Goal: Task Accomplishment & Management: Manage account settings

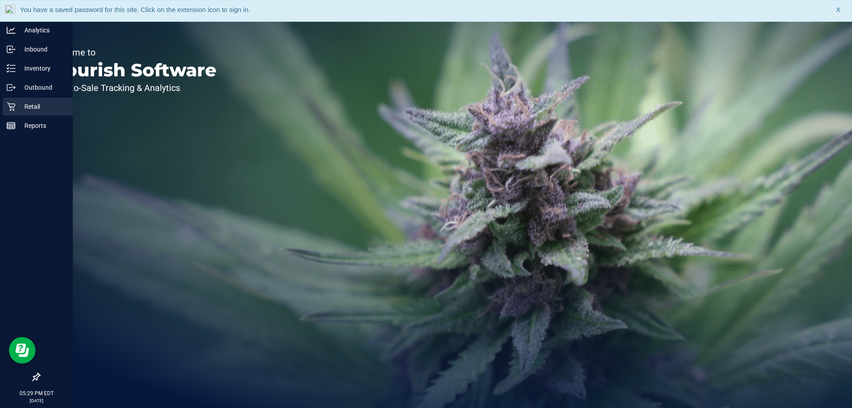
click at [40, 104] on p "Retail" at bounding box center [42, 106] width 53 height 11
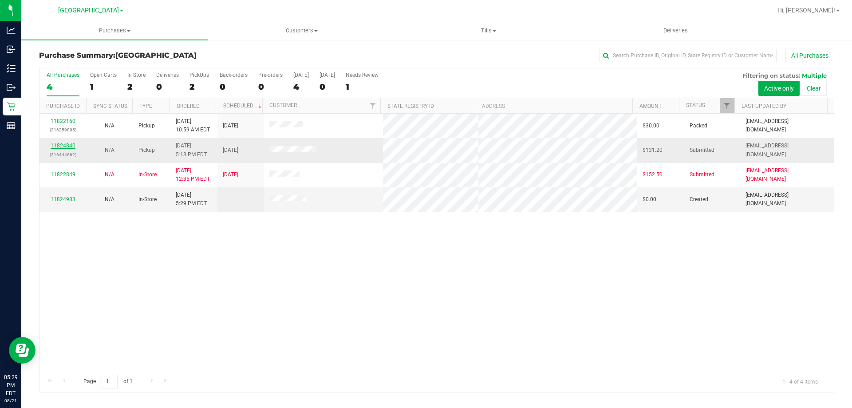
click at [59, 146] on link "11824840" at bounding box center [63, 146] width 25 height 6
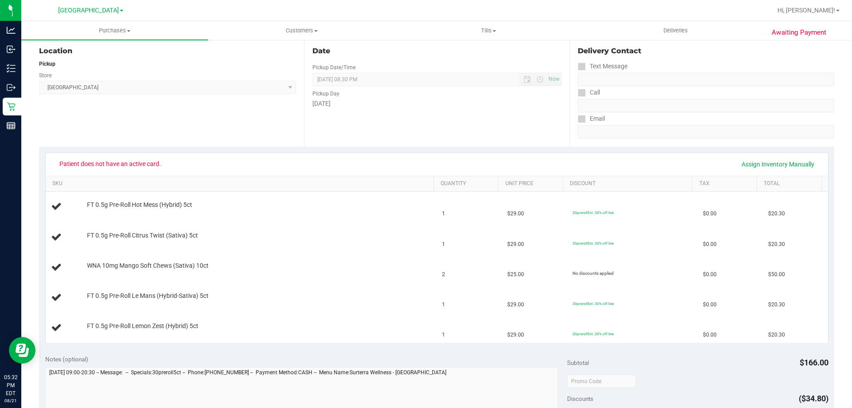
scroll to position [133, 0]
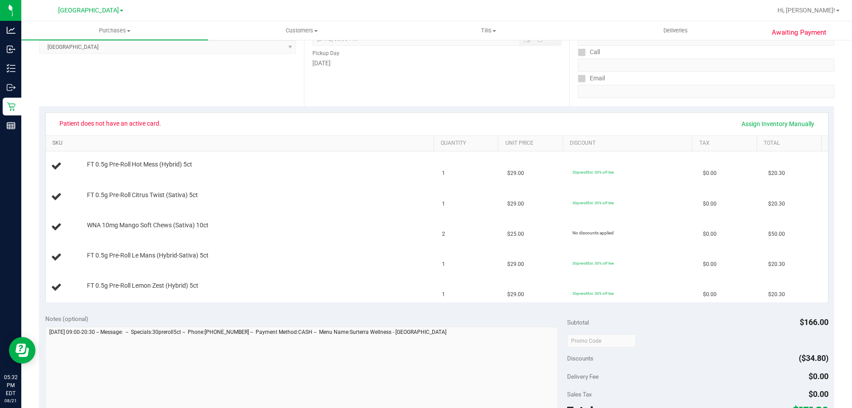
click at [162, 142] on link "SKU" at bounding box center [241, 143] width 378 height 7
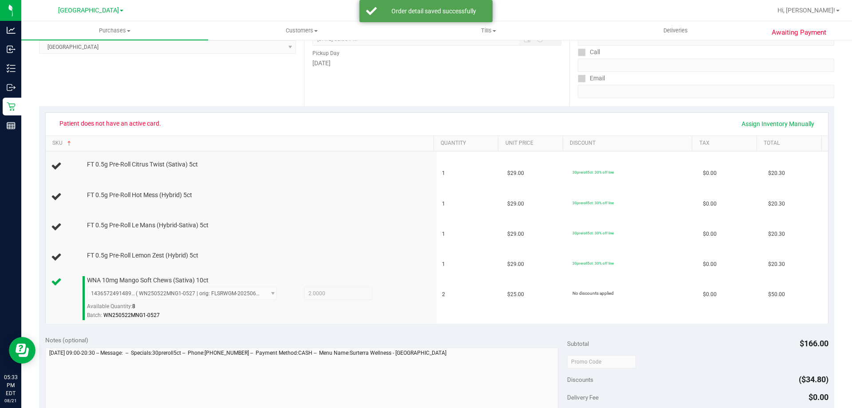
click at [312, 185] on td "FT 0.5g Pre-Roll Hot Mess (Hybrid) 5ct" at bounding box center [242, 197] width 392 height 30
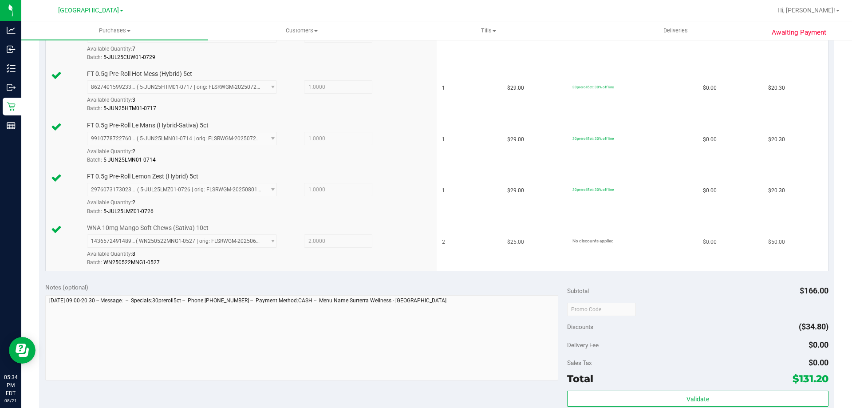
scroll to position [355, 0]
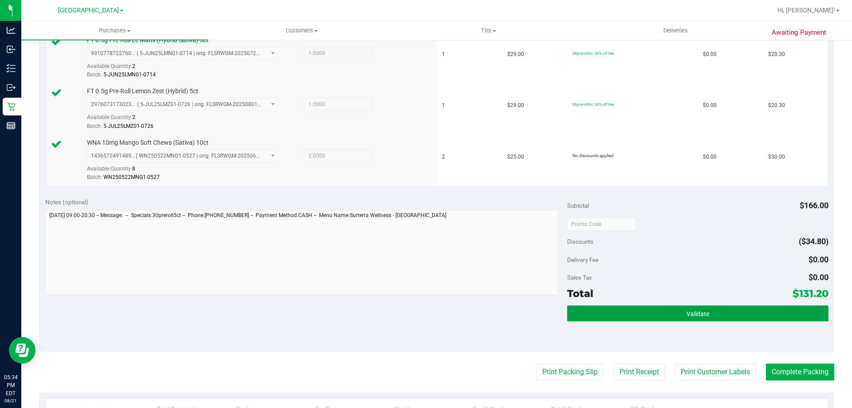
click at [725, 313] on button "Validate" at bounding box center [697, 313] width 261 height 16
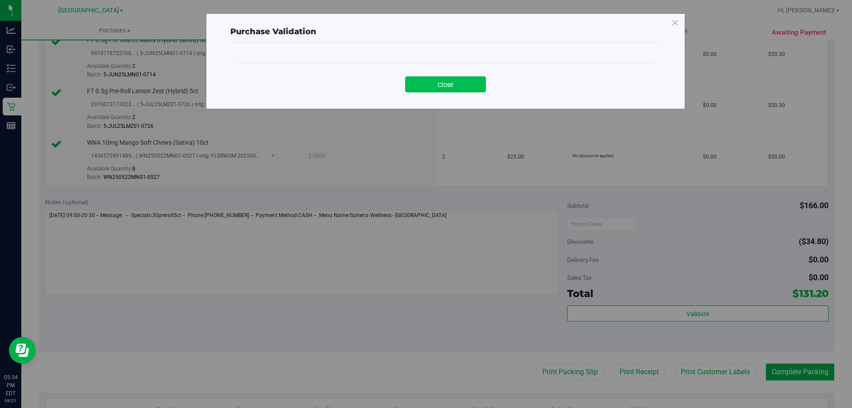
click at [445, 89] on button "Close" at bounding box center [445, 84] width 81 height 16
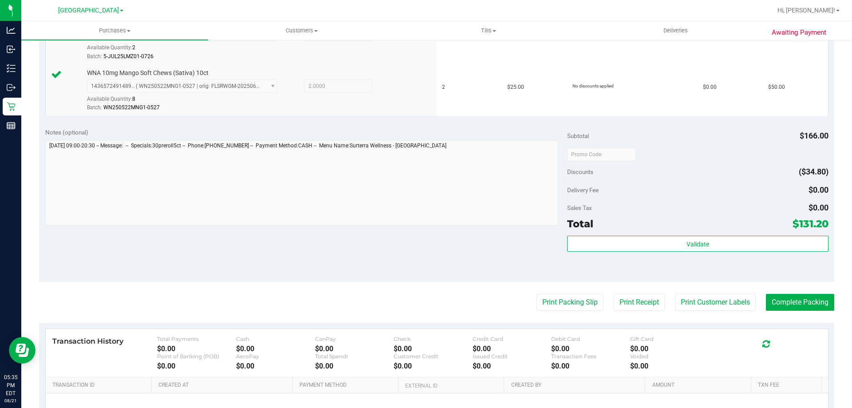
scroll to position [444, 0]
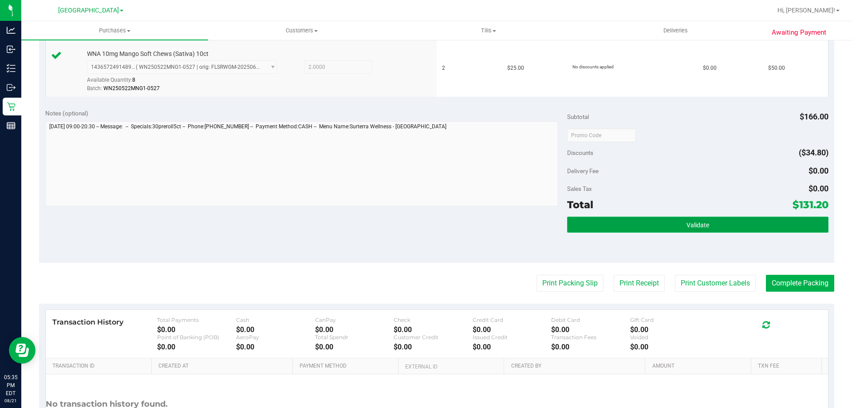
click at [777, 227] on button "Validate" at bounding box center [697, 225] width 261 height 16
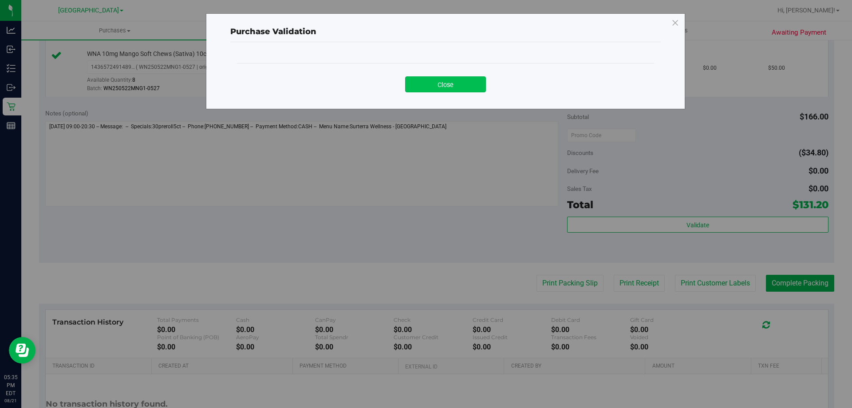
click at [442, 84] on button "Close" at bounding box center [445, 84] width 81 height 16
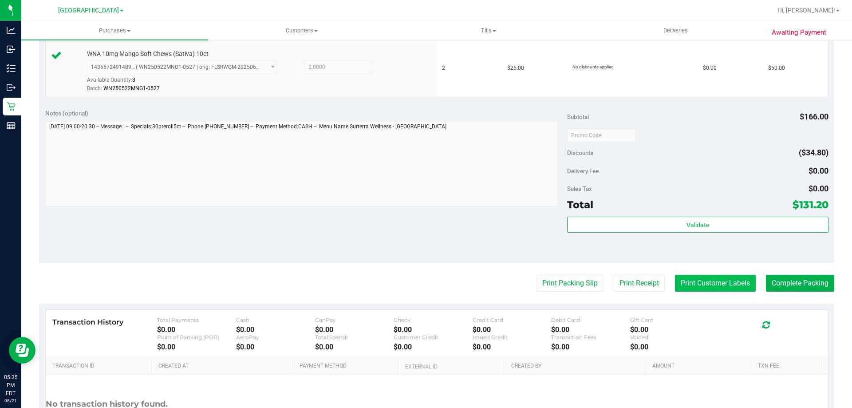
click at [709, 286] on button "Print Customer Labels" at bounding box center [715, 283] width 81 height 17
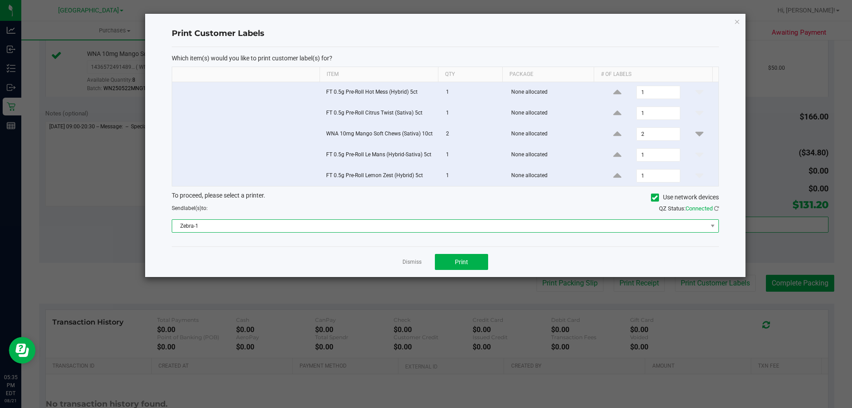
click at [348, 228] on span "Zebra-1" at bounding box center [439, 226] width 535 height 12
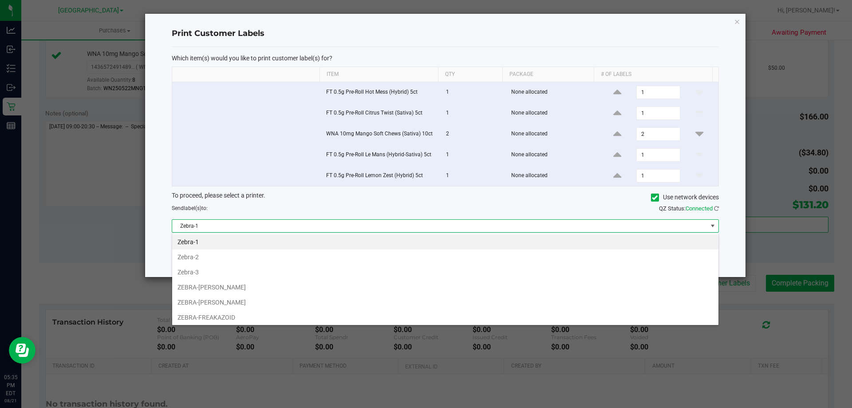
scroll to position [13, 547]
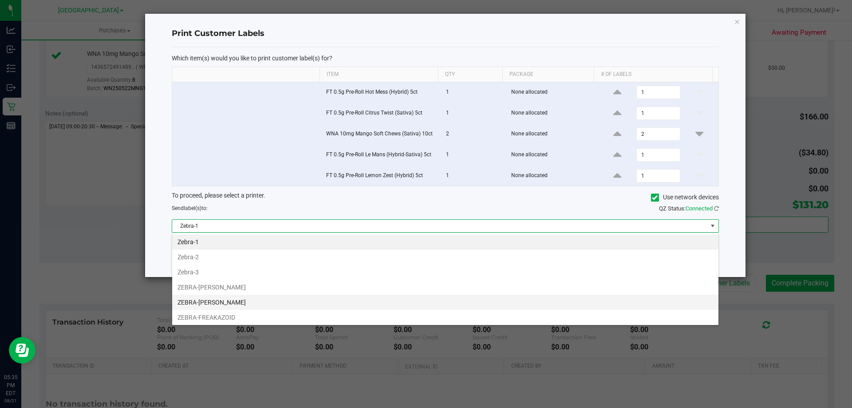
click at [261, 298] on li "ZEBRA-[PERSON_NAME]" at bounding box center [445, 302] width 546 height 15
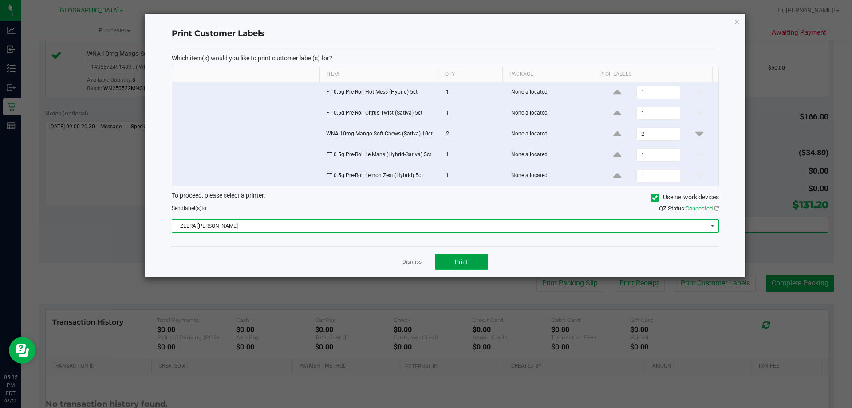
click at [481, 258] on button "Print" at bounding box center [461, 262] width 53 height 16
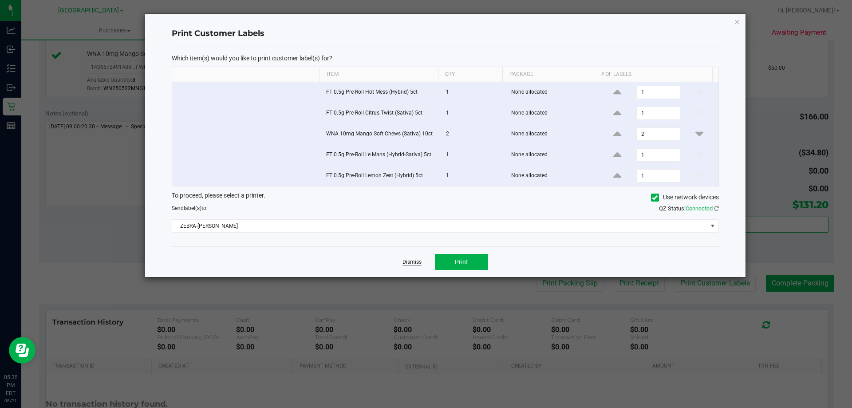
click at [413, 259] on link "Dismiss" at bounding box center [412, 262] width 19 height 8
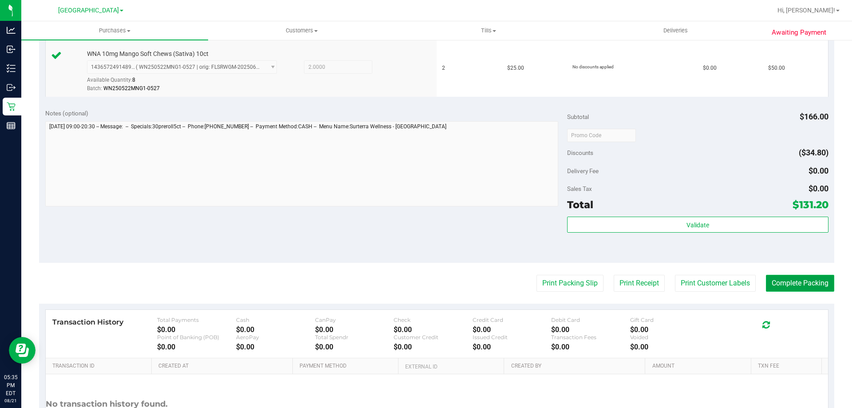
click at [800, 287] on button "Complete Packing" at bounding box center [800, 283] width 68 height 17
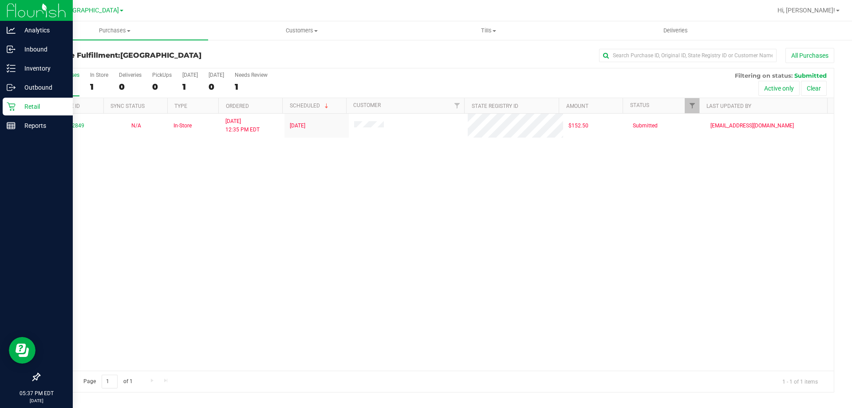
click at [11, 106] on icon at bounding box center [11, 106] width 9 height 9
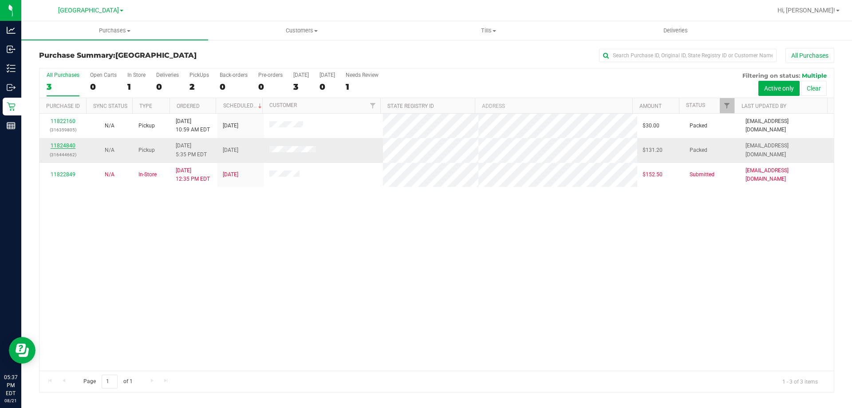
click at [66, 146] on link "11824840" at bounding box center [63, 146] width 25 height 6
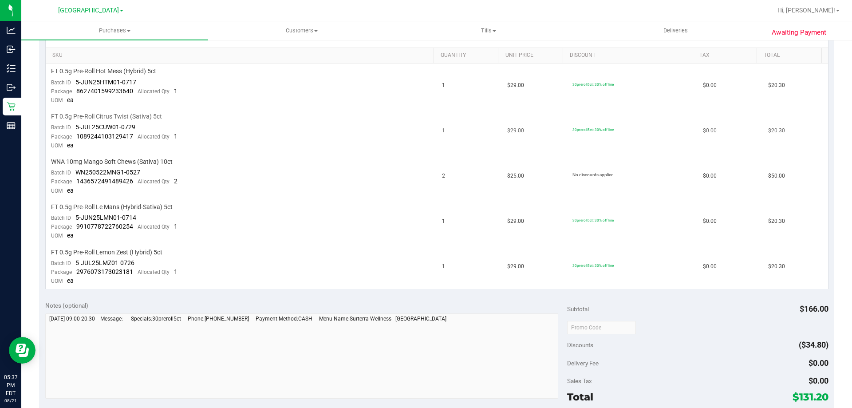
scroll to position [133, 0]
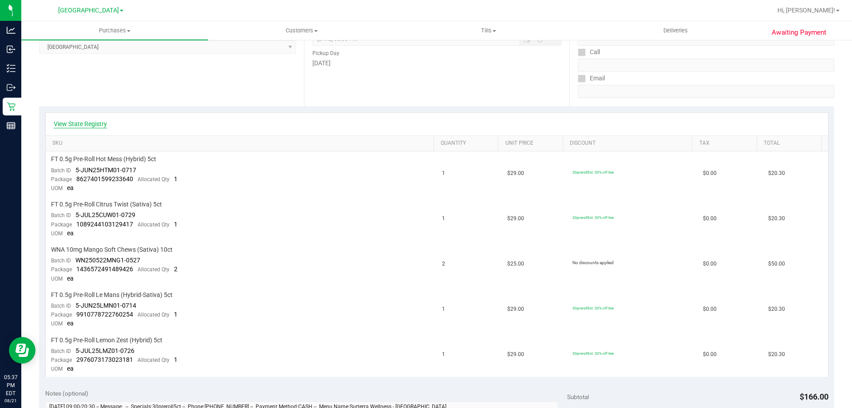
click at [94, 124] on link "View State Registry" at bounding box center [80, 123] width 53 height 9
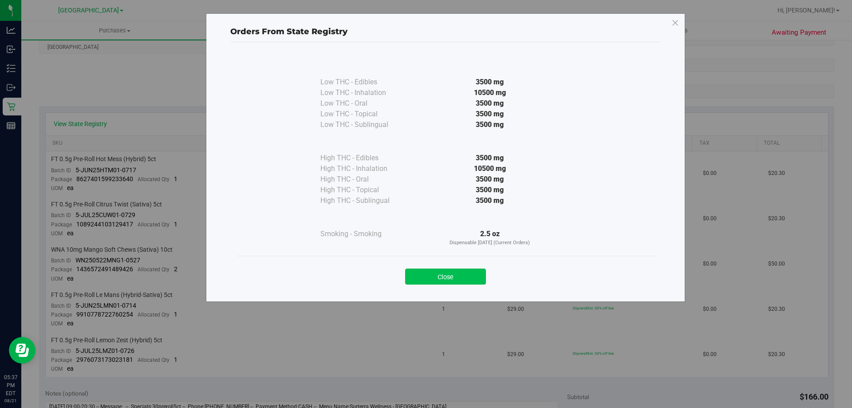
click at [449, 272] on button "Close" at bounding box center [445, 277] width 81 height 16
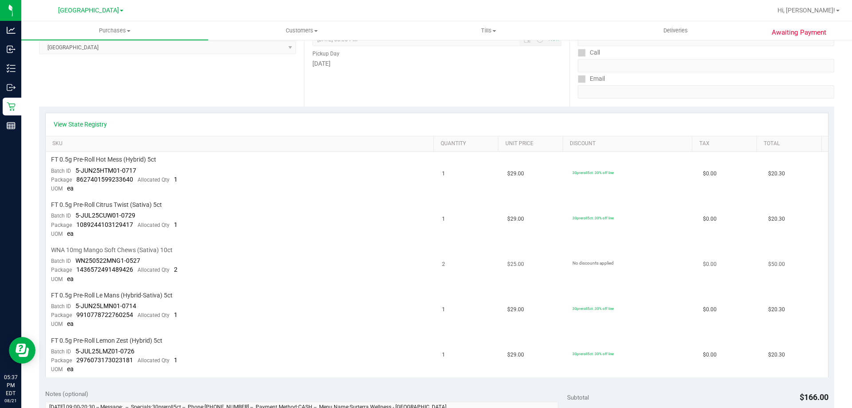
scroll to position [0, 0]
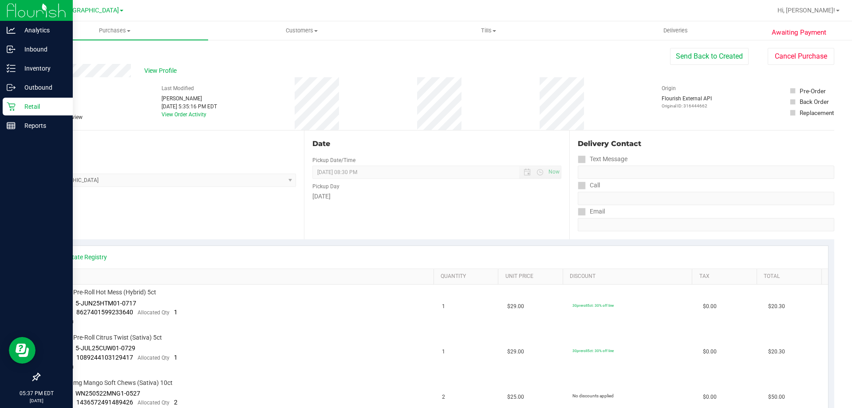
click at [20, 108] on p "Retail" at bounding box center [42, 106] width 53 height 11
